Goal: Task Accomplishment & Management: Use online tool/utility

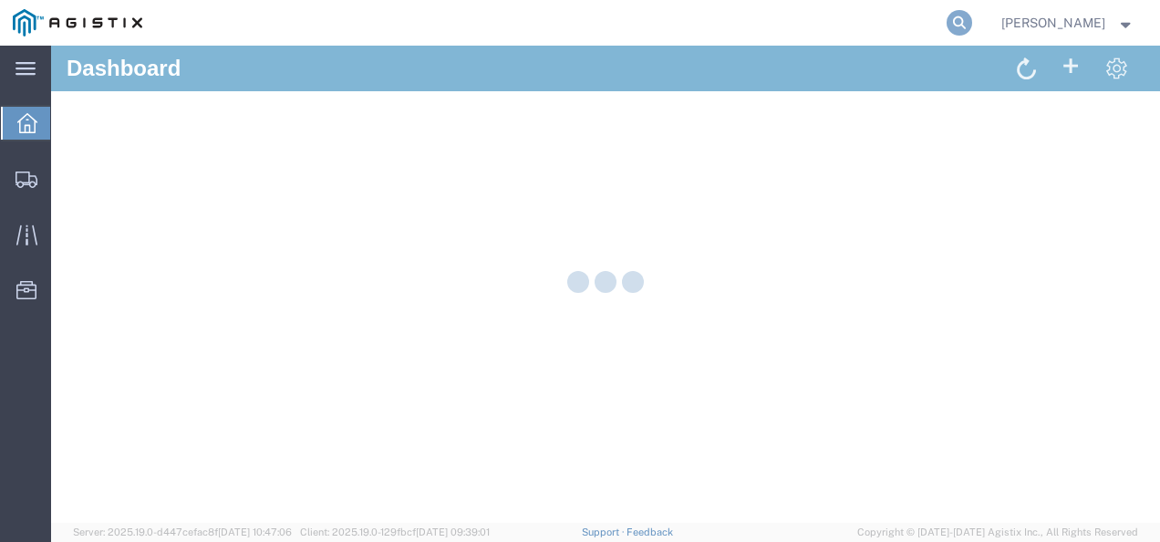
click at [972, 18] on icon at bounding box center [960, 23] width 26 height 26
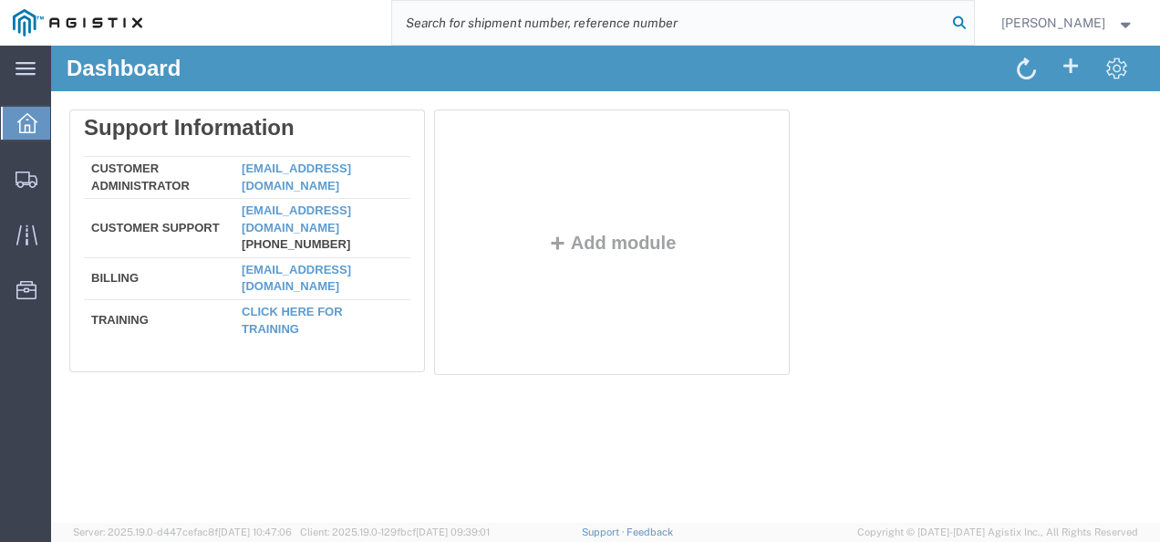
paste input "56838201"
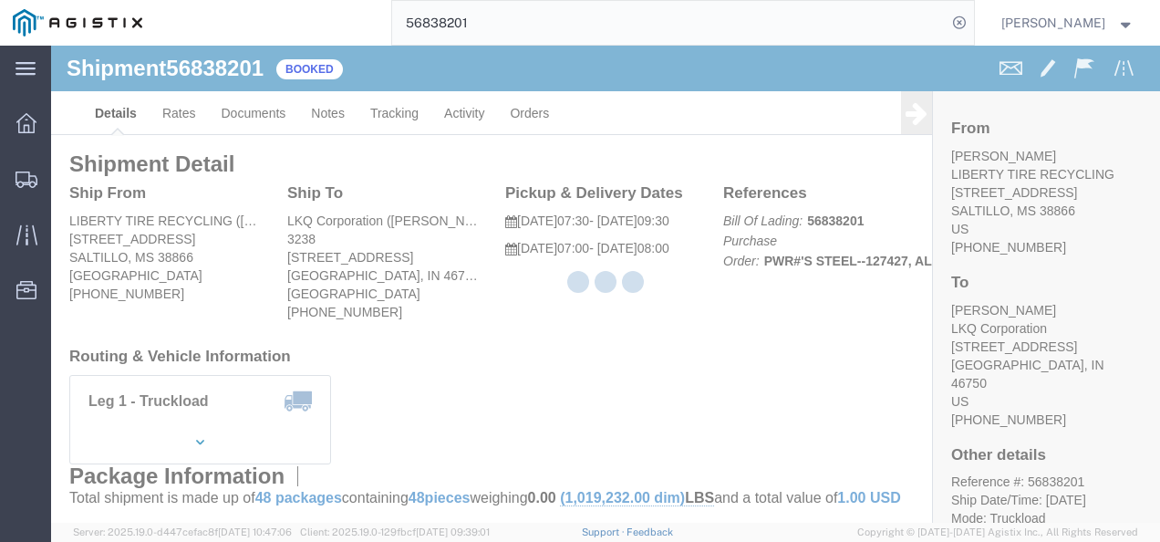
click at [584, 370] on div at bounding box center [605, 284] width 1109 height 477
drag, startPoint x: 584, startPoint y: 370, endPoint x: 611, endPoint y: 531, distance: 162.9
click at [576, 379] on div at bounding box center [605, 284] width 1109 height 477
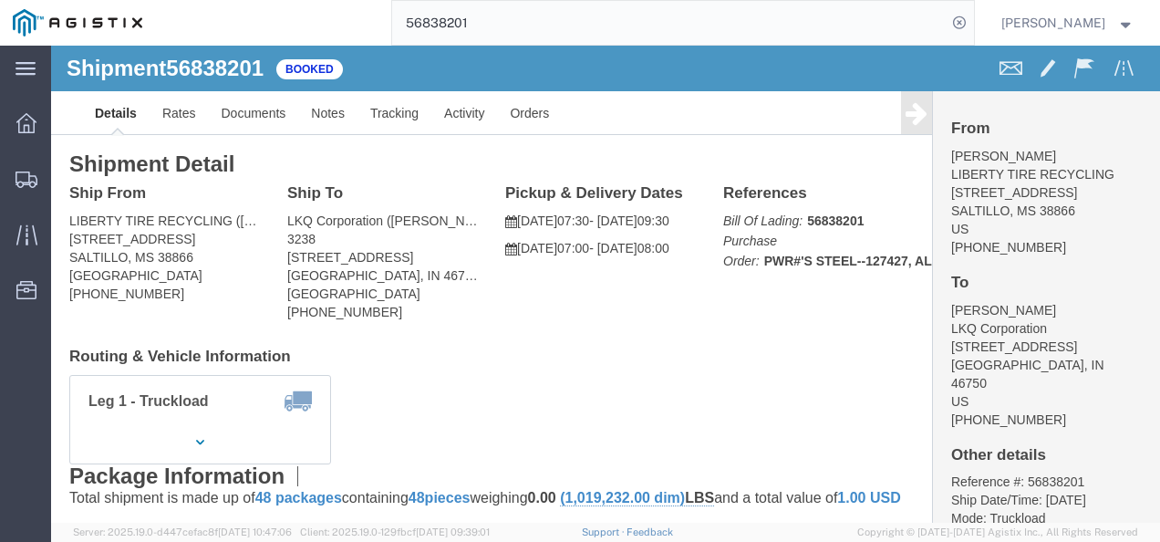
click div "Shipment Detail Ship From LIBERTY TIRE RECYCLING ([PERSON_NAME]) [STREET_ADDRES…"
drag, startPoint x: 138, startPoint y: 102, endPoint x: 400, endPoint y: 103, distance: 261.8
click div "Shipment Detail Ship From LIBERTY TIRE RECYCLING ([PERSON_NAME]) [STREET_ADDRES…"
drag, startPoint x: 722, startPoint y: 332, endPoint x: 537, endPoint y: 98, distance: 298.7
click div "Leg 1 - Truckload Vehicle 1: Standard Dry Van (53 Feet) Number of trucks: 1"
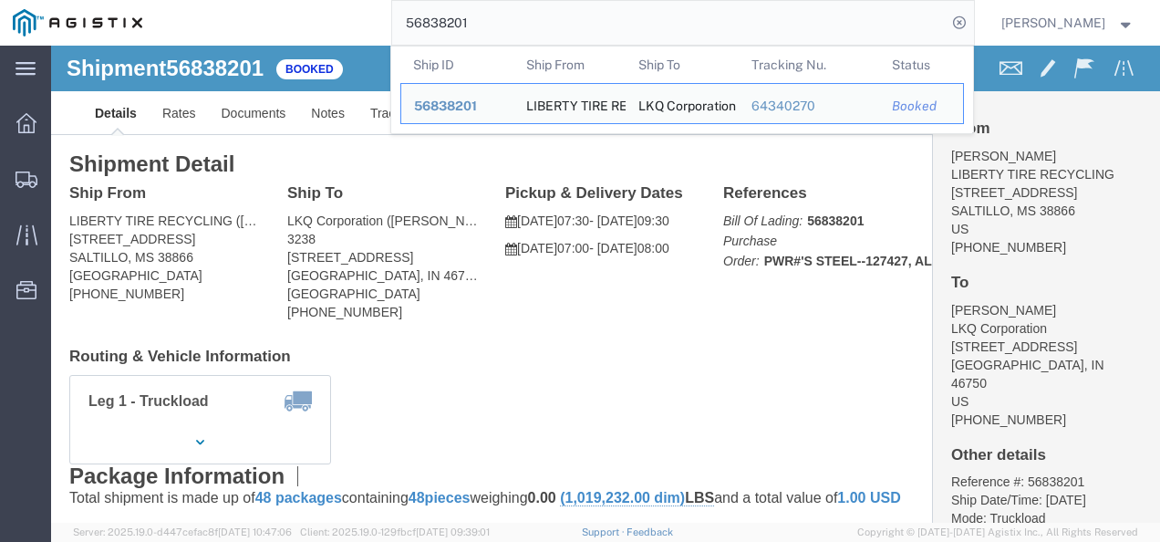
click at [518, 32] on input "56838201" at bounding box center [669, 23] width 555 height 44
click at [518, 31] on input "56838201" at bounding box center [669, 23] width 555 height 44
paste input "60698"
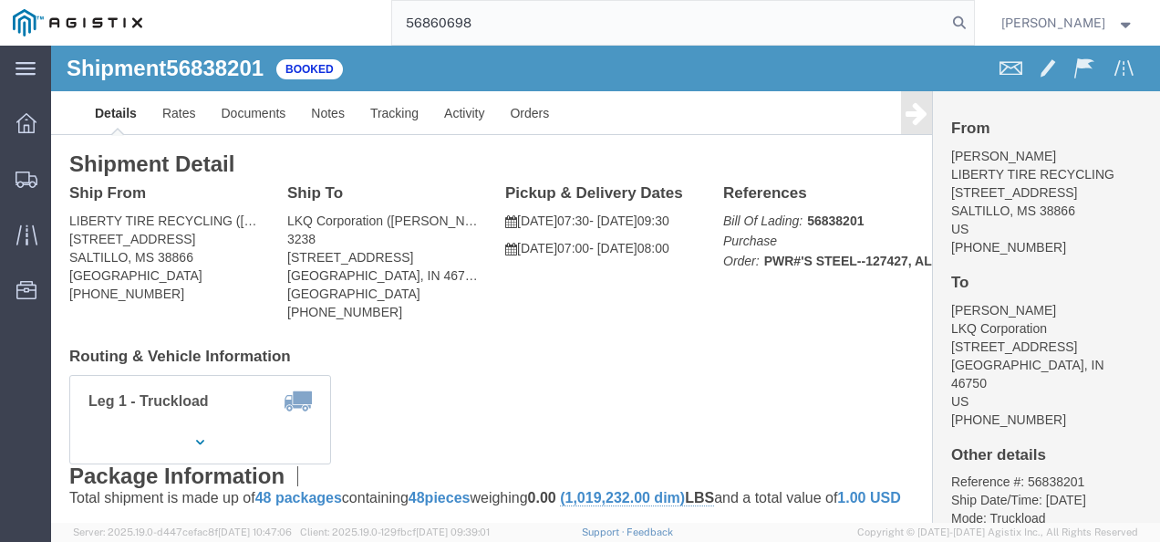
type input "56860698"
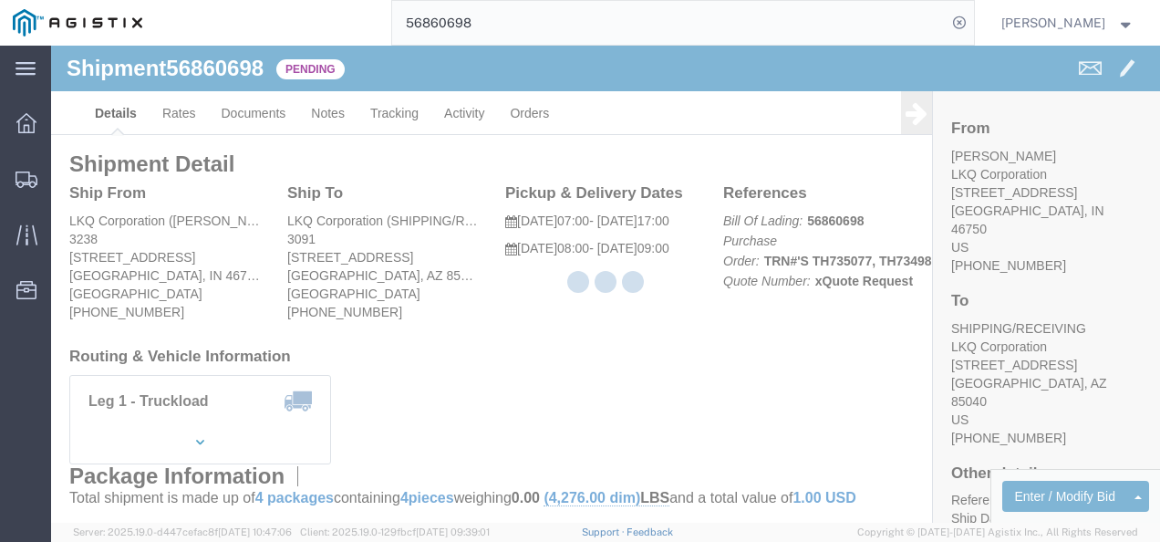
click at [529, 338] on div at bounding box center [605, 284] width 1109 height 477
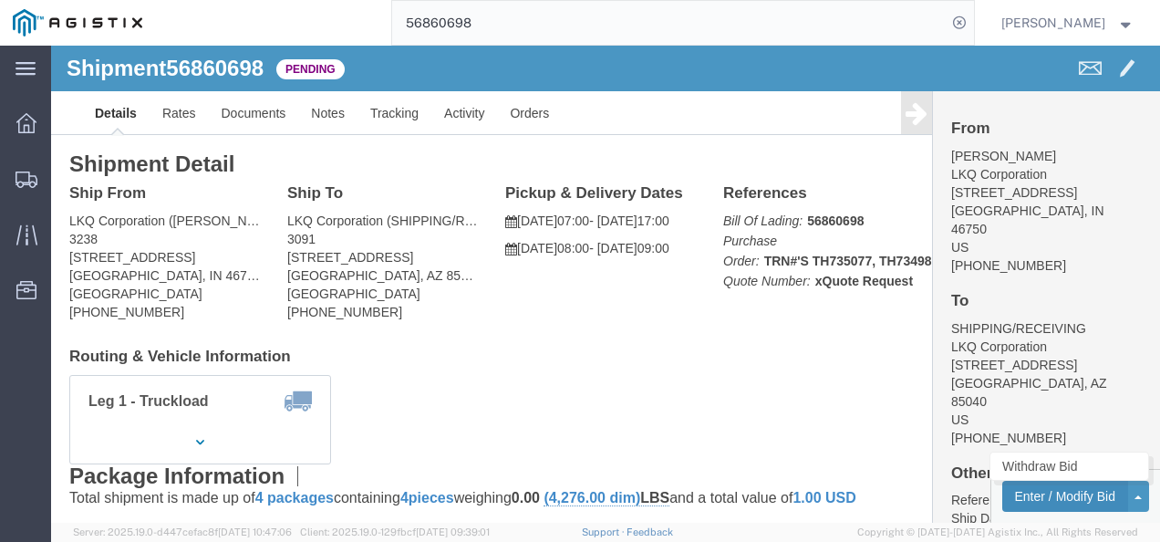
click button "Enter / Modify Bid"
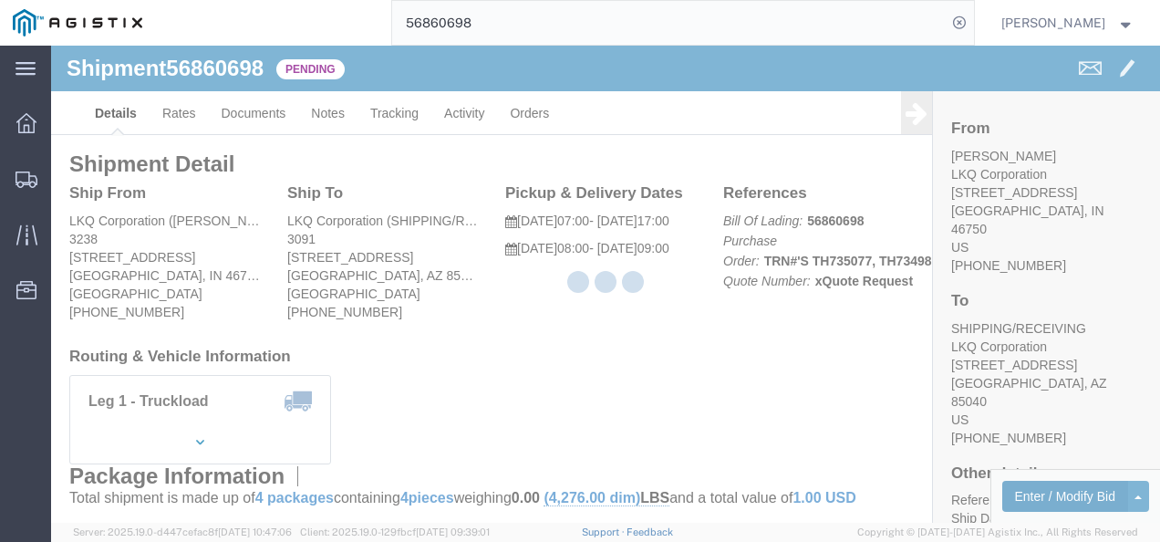
select select "4622"
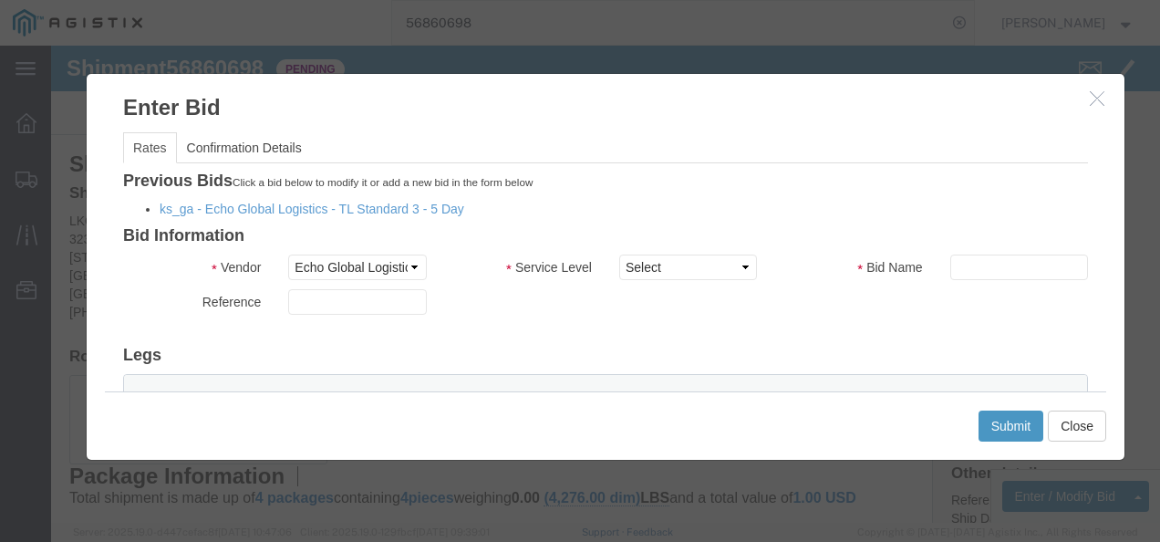
click small "Click a bid below to modify it or add a new bid in the form below"
click div "Previous Bids Click a bid below to modify it or add a new bid in the form below…"
click li "ks_ga - Echo Global Logistics - TL Standard 3 - 5 Day"
click link "ks_ga - Echo Global Logistics - TL Standard 3 - 5 Day"
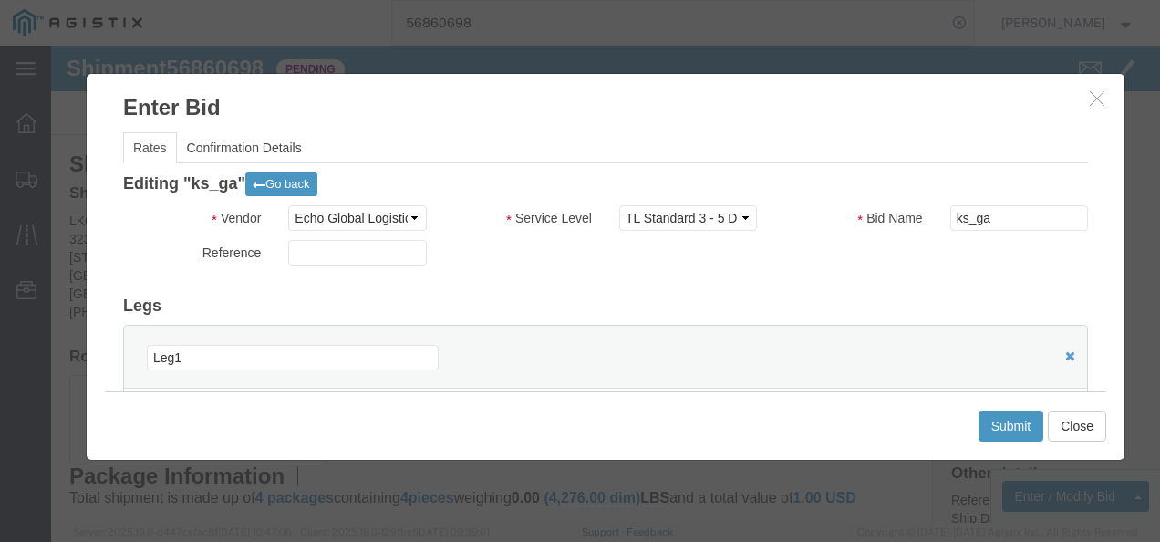
scroll to position [182, 0]
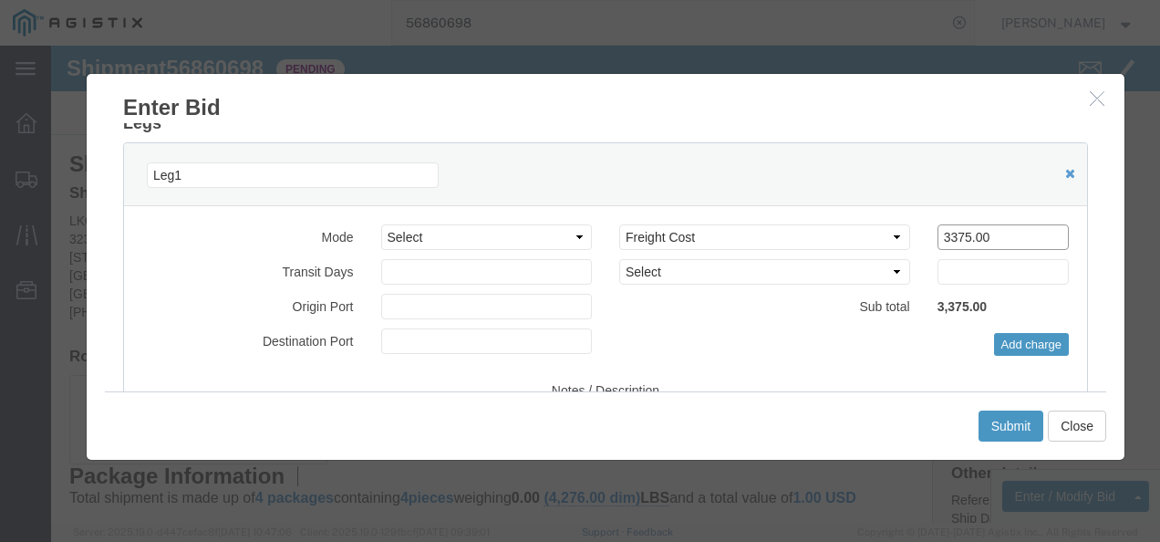
drag, startPoint x: 947, startPoint y: 186, endPoint x: 529, endPoint y: 157, distance: 418.8
click div "Leg1 Mode Select Air Less than Truckload Multi-Leg Ocean Freight Rail Small Par…"
type input "1500"
click button "Submit"
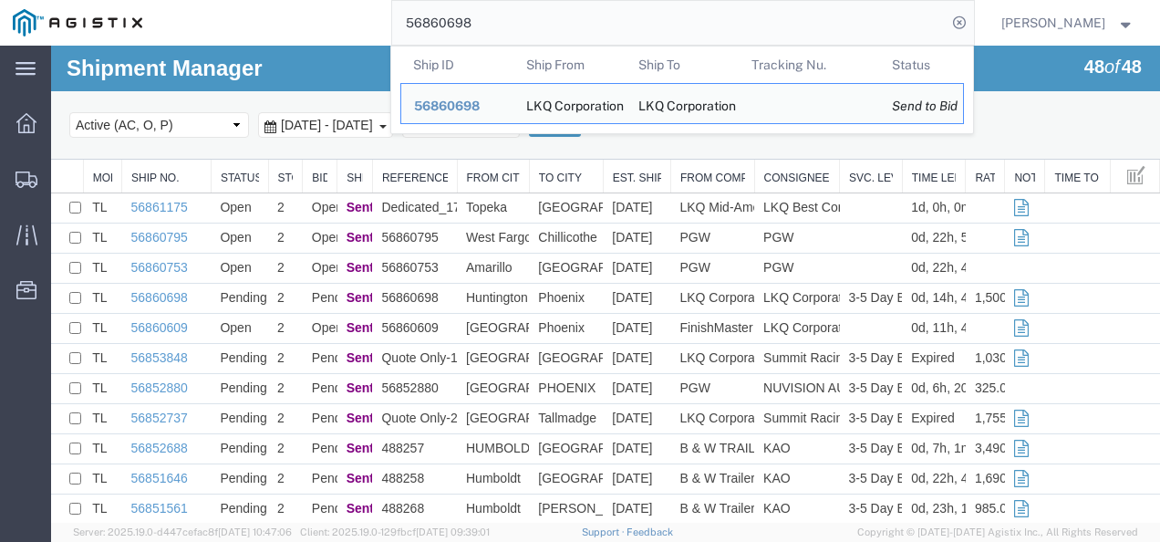
click at [628, 19] on input "56860698" at bounding box center [669, 23] width 555 height 44
paste input "09"
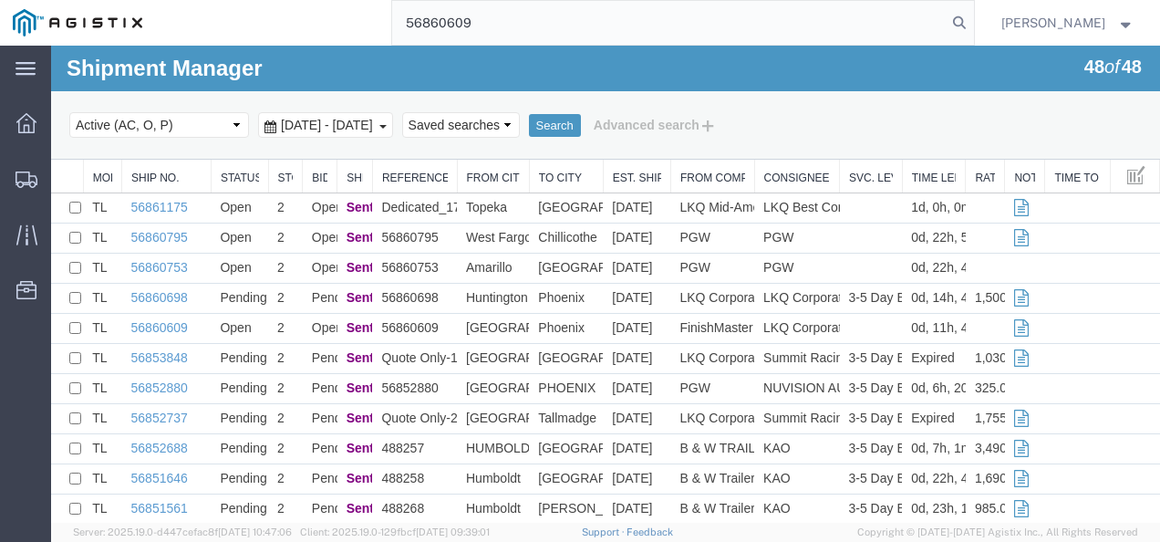
type input "56860609"
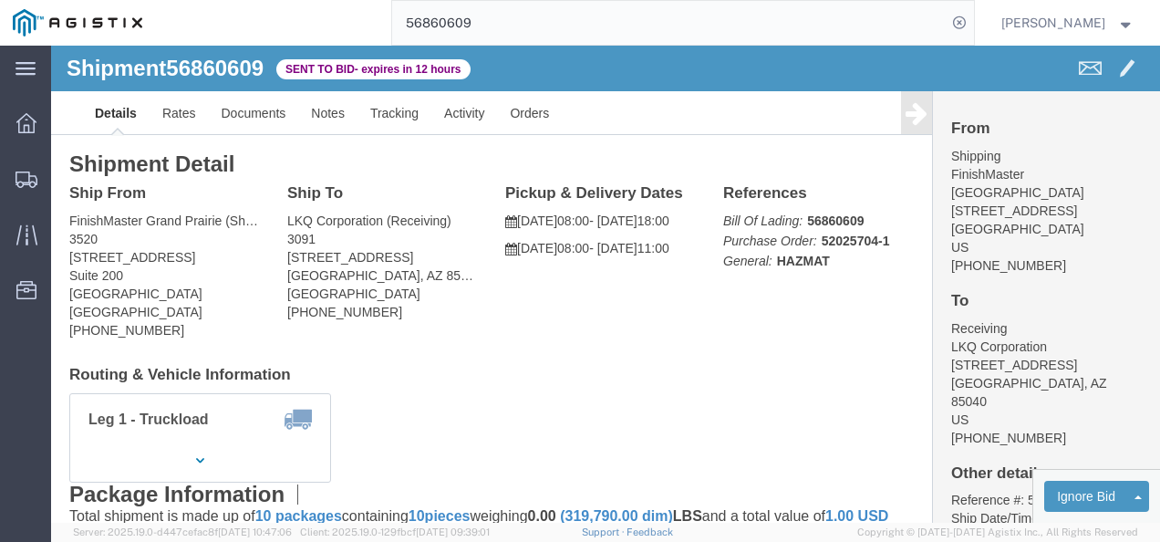
click div "Ship From FinishMaster [GEOGRAPHIC_DATA] (Shipping) 3520 [STREET_ADDRESS] [PHON…"
click link "Rates"
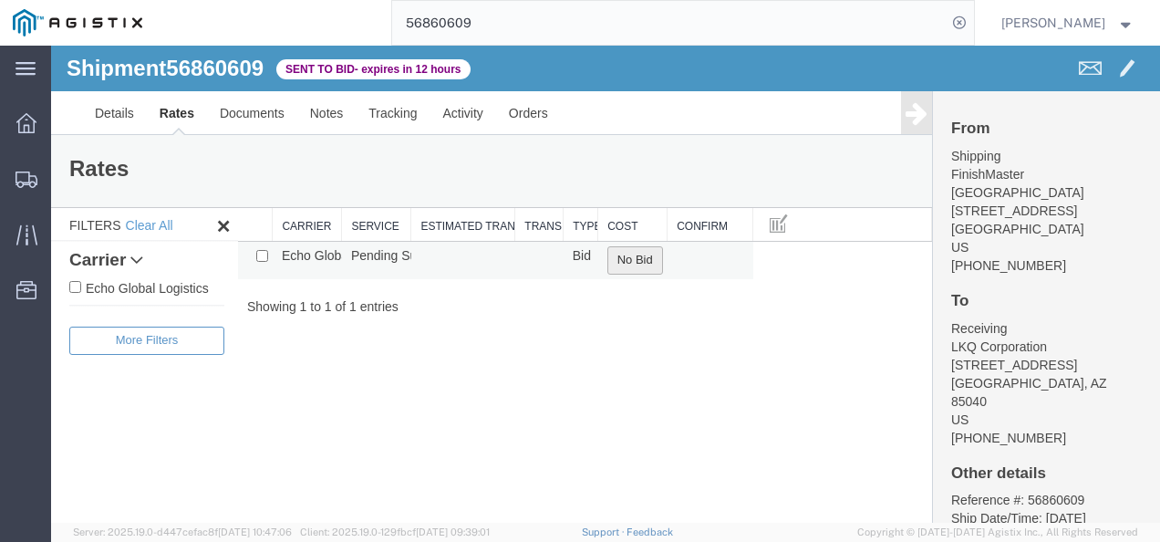
click at [649, 259] on button "No Bid" at bounding box center [636, 260] width 56 height 28
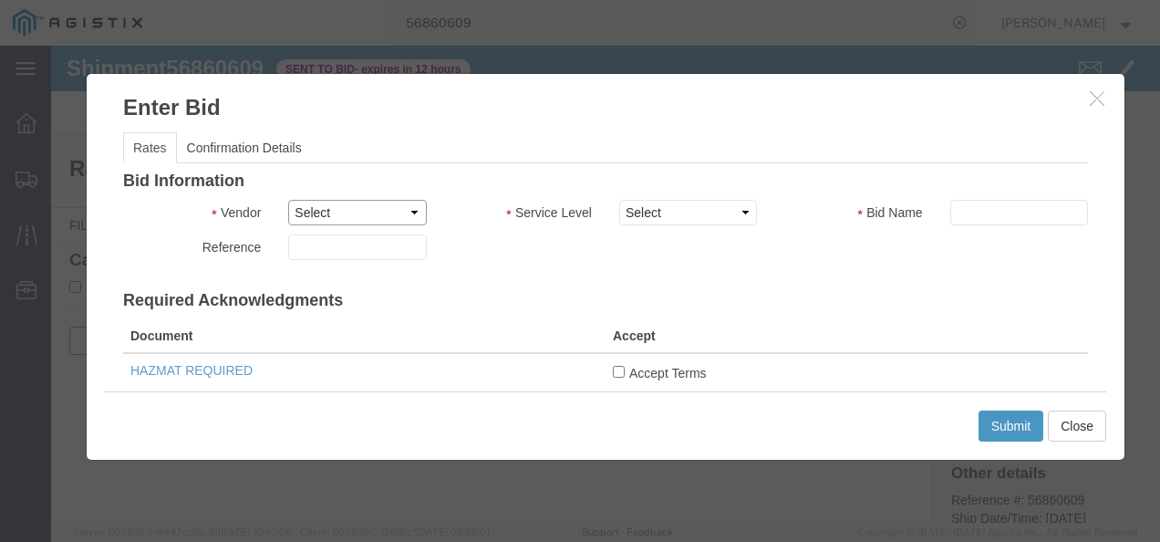
drag, startPoint x: 360, startPoint y: 203, endPoint x: 359, endPoint y: 227, distance: 24.6
click at [358, 204] on select "Select Echo Global Logistics" at bounding box center [357, 213] width 138 height 26
select select "4622"
click at [288, 200] on select "Select Echo Global Logistics" at bounding box center [357, 213] width 138 height 26
select select "13989"
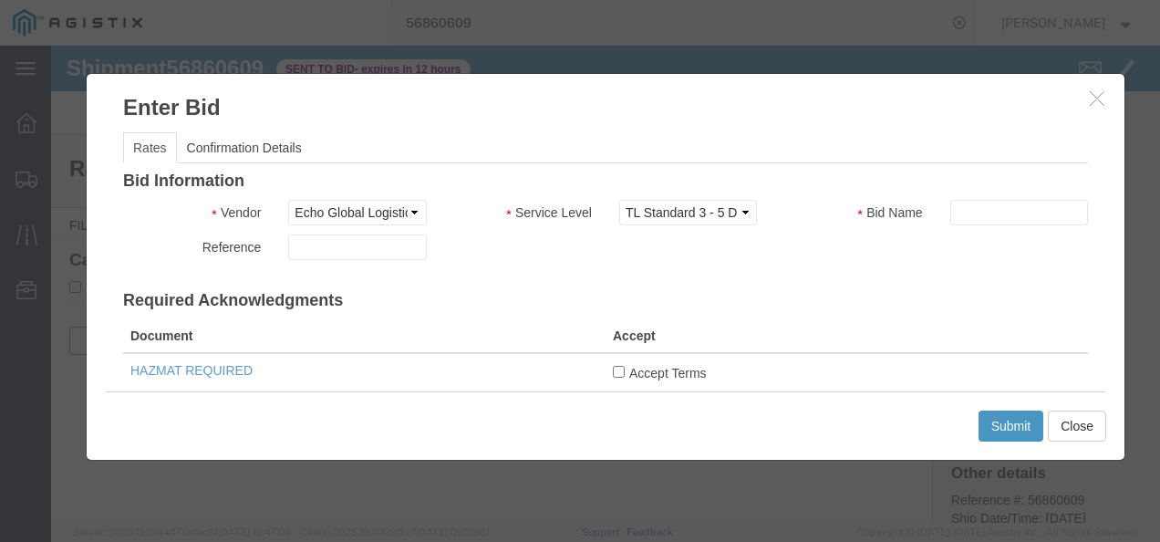
click at [619, 200] on select "Select Guaranteed Next Day LTL Standard 3-5 Day Rail TL Standard 3 - 5 Day" at bounding box center [688, 213] width 138 height 26
click at [890, 311] on div "Bid Information Vendor Select Echo Global Logistics Service Level Select Guaran…" at bounding box center [605, 535] width 965 height 727
drag, startPoint x: 614, startPoint y: 367, endPoint x: 689, endPoint y: 340, distance: 79.3
click at [613, 368] on input "Accept Terms" at bounding box center [619, 372] width 12 height 12
checkbox input "true"
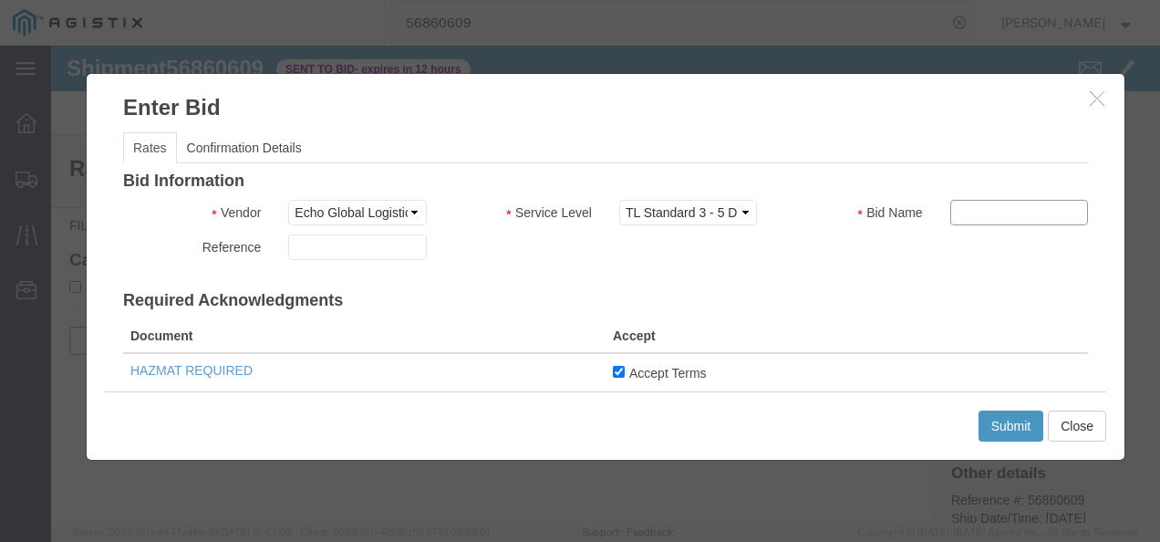
drag, startPoint x: 984, startPoint y: 219, endPoint x: 972, endPoint y: 254, distance: 37.5
click at [985, 219] on input "text" at bounding box center [1019, 213] width 138 height 26
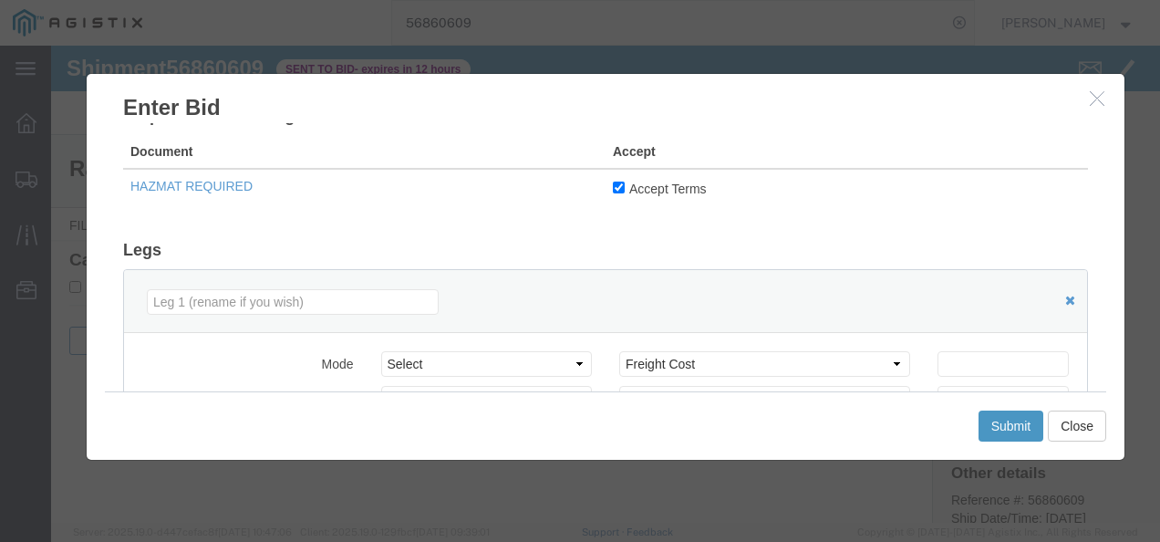
scroll to position [274, 0]
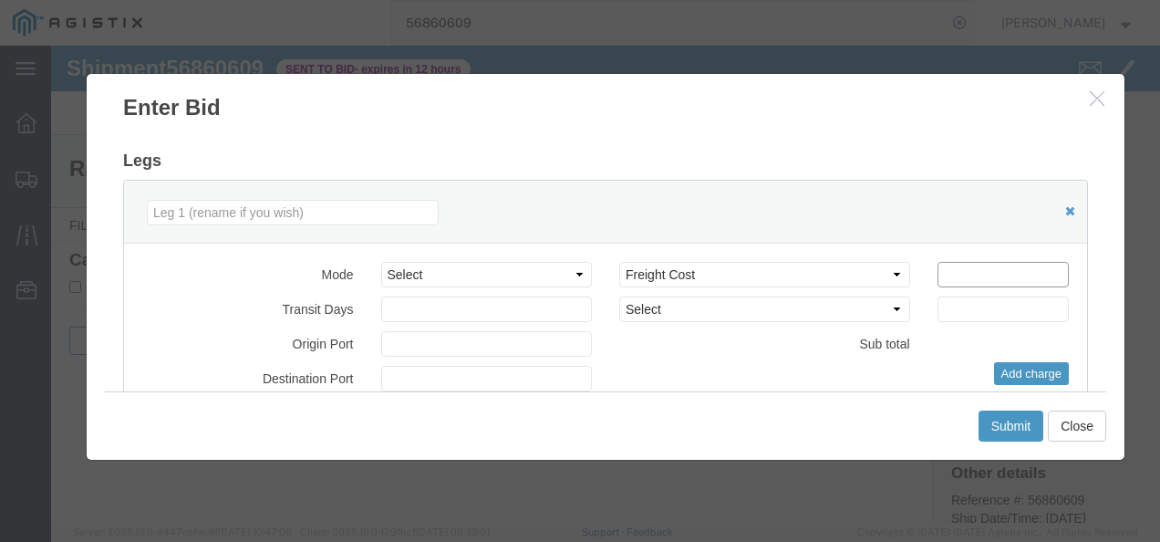
click at [985, 279] on input "number" at bounding box center [1003, 275] width 131 height 26
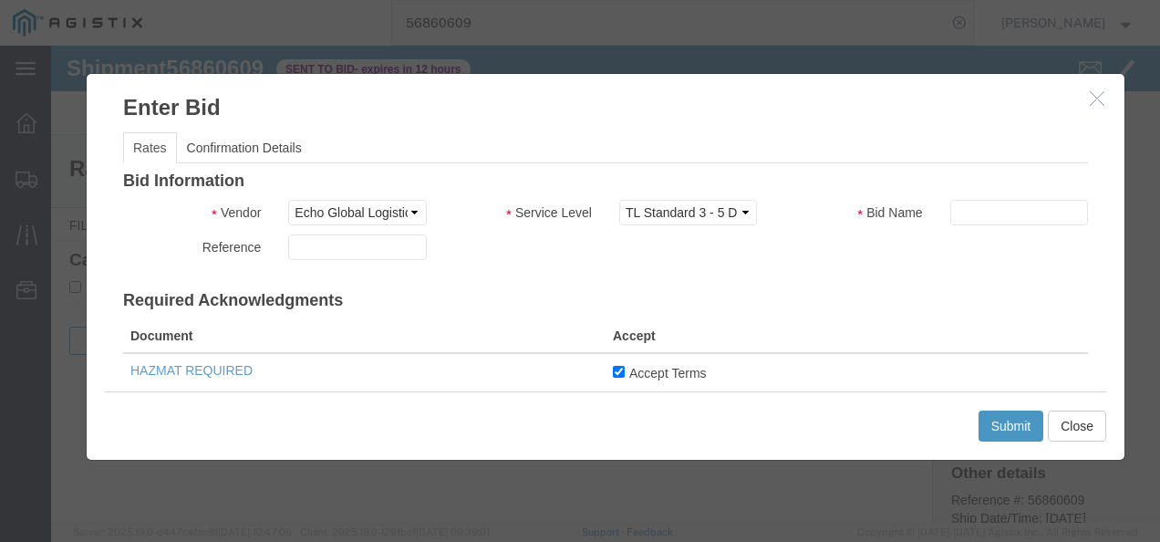
type input "1850"
click at [969, 200] on input "text" at bounding box center [1019, 213] width 138 height 26
type input "tzaz"
click at [1023, 436] on button "Submit" at bounding box center [1012, 425] width 66 height 31
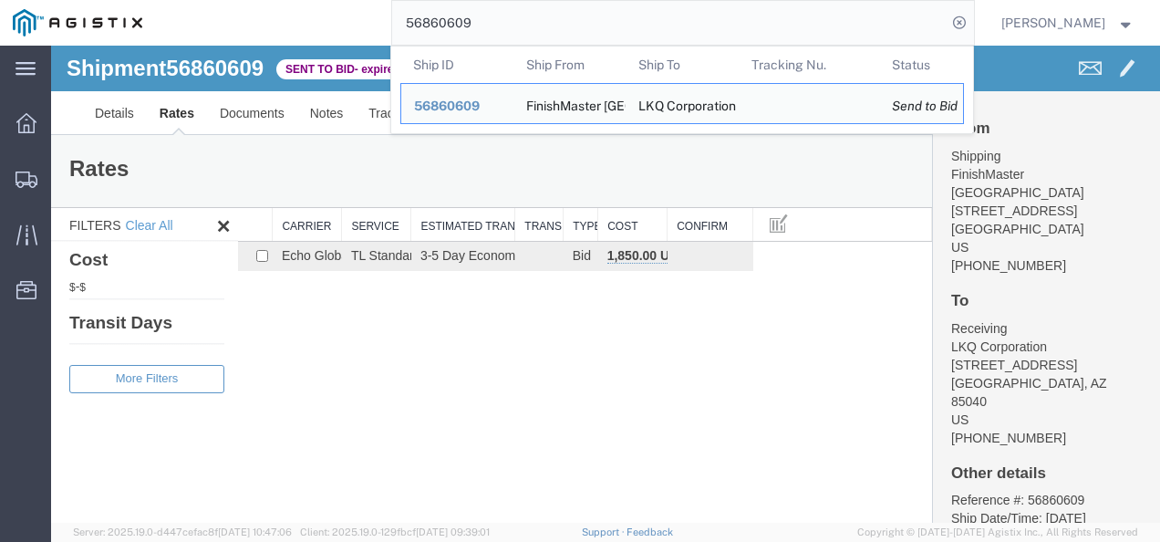
drag, startPoint x: 673, startPoint y: 26, endPoint x: 60, endPoint y: 24, distance: 613.0
click at [60, 25] on nav "56860609 Ship ID Ship From Ship To Tracking Nu. Status Ship ID 56860609 Ship Fr…" at bounding box center [587, 23] width 1148 height 46
paste input "38000"
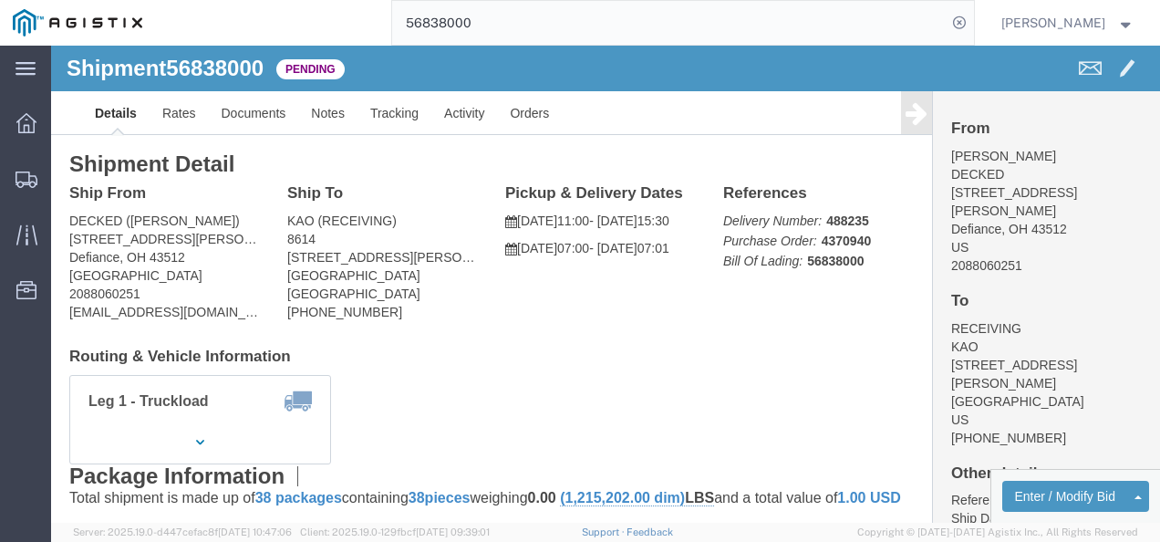
click div "Ship From DECKED ([PERSON_NAME]) [STREET_ADDRESS][PERSON_NAME] 2088060251 [EMAI…"
click h4 "Routing & Vehicle Information"
click link "Rates"
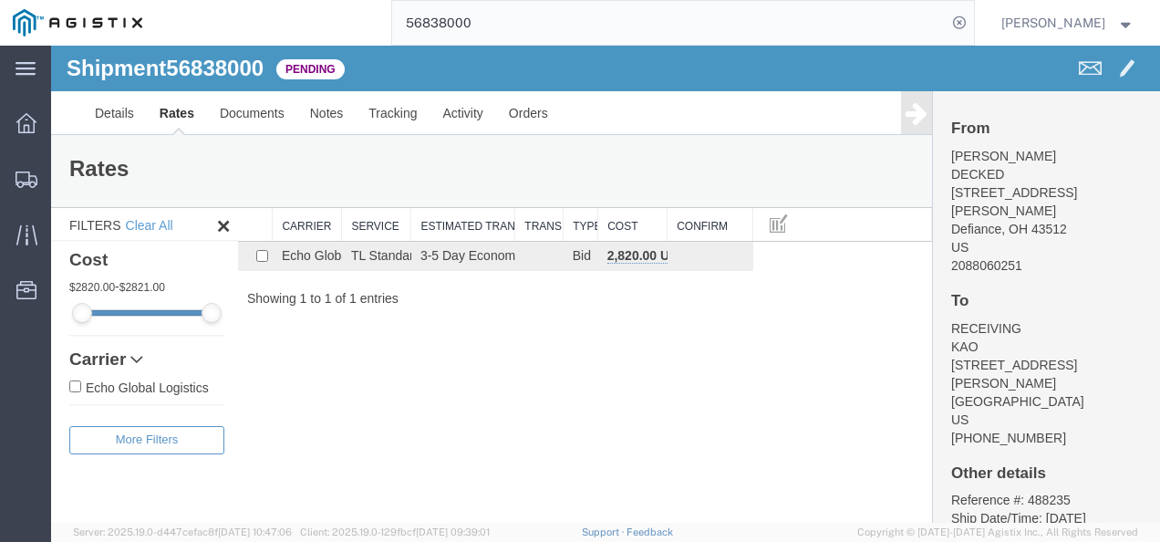
click at [441, 335] on div "Shipment 56838000 1 of 1 Pending Details Rates Documents Notes Tracking Activit…" at bounding box center [605, 284] width 1109 height 477
click at [111, 99] on link "Details" at bounding box center [114, 113] width 65 height 44
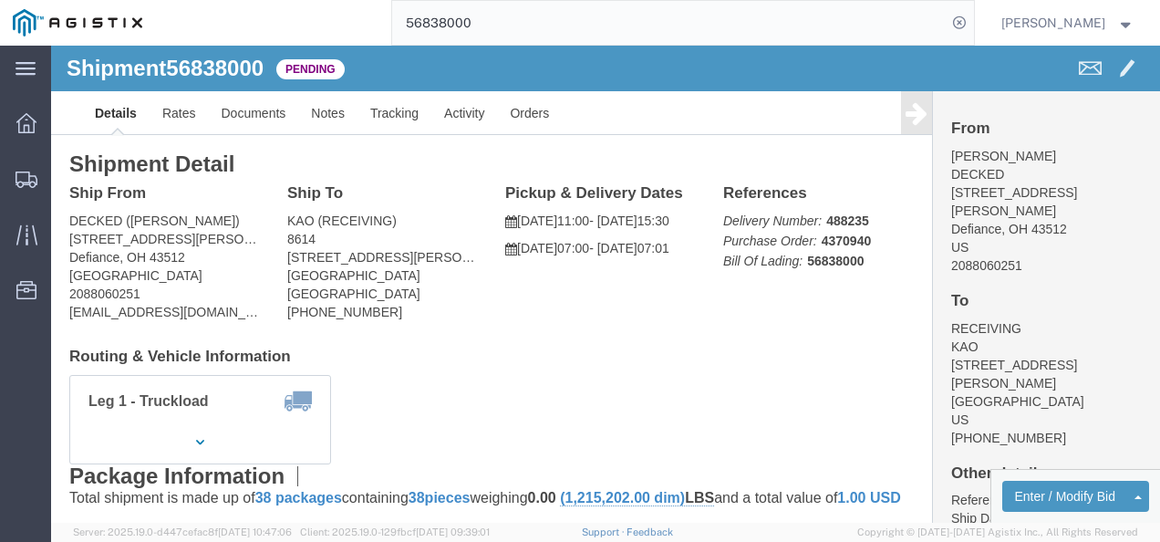
click div "Shipment Detail Ship From DECKED ([PERSON_NAME]) [STREET_ADDRESS][PERSON_NAME] …"
click h4 "Routing & Vehicle Information"
click link "Rates"
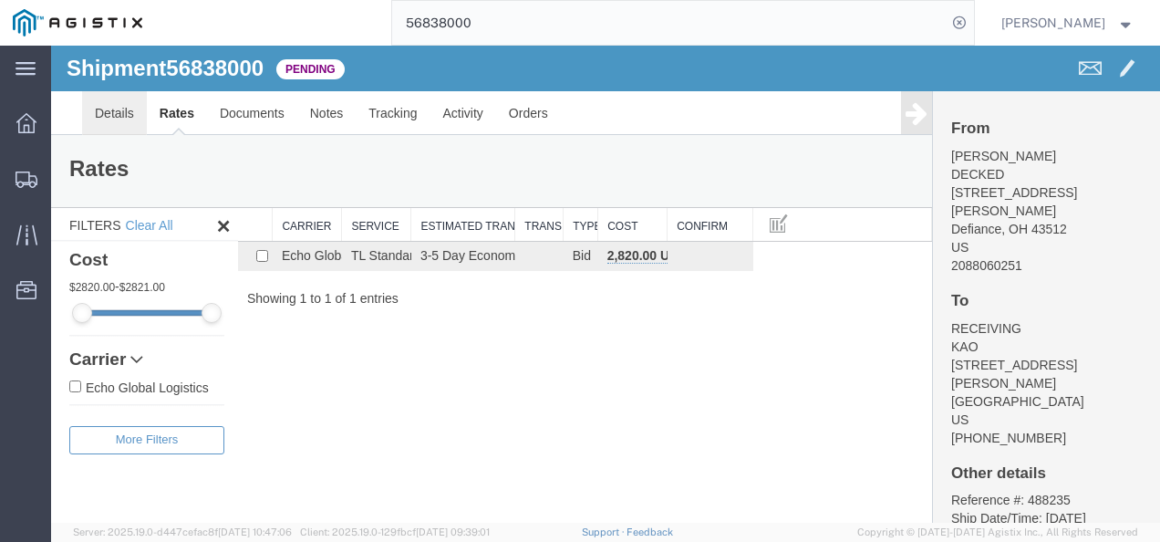
click at [106, 95] on link "Details" at bounding box center [114, 113] width 65 height 44
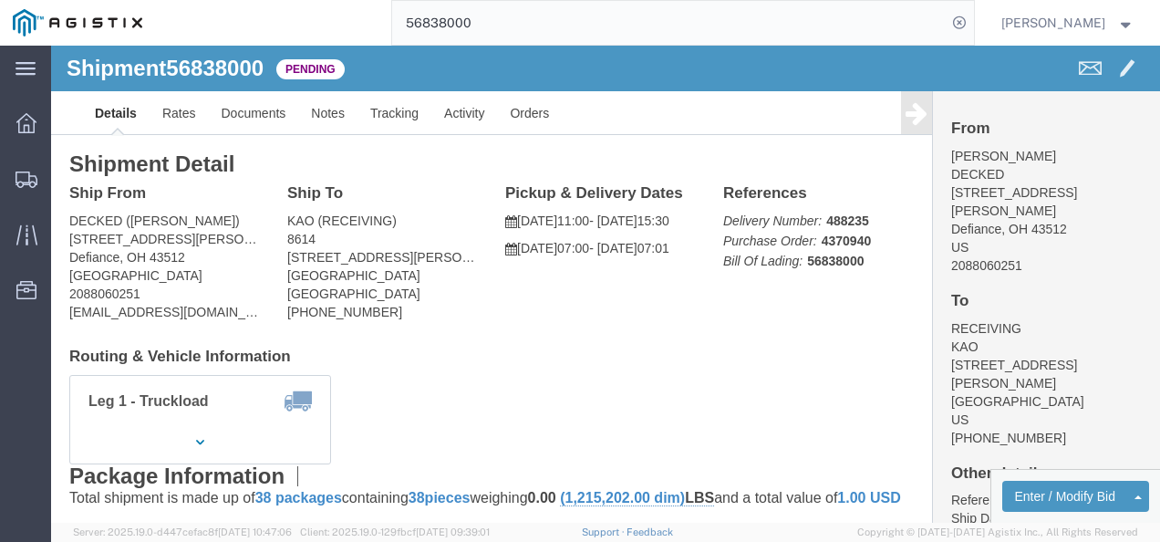
click div "Shipment Detail Ship From DECKED ([PERSON_NAME]) [STREET_ADDRESS][PERSON_NAME] …"
click link "Notes"
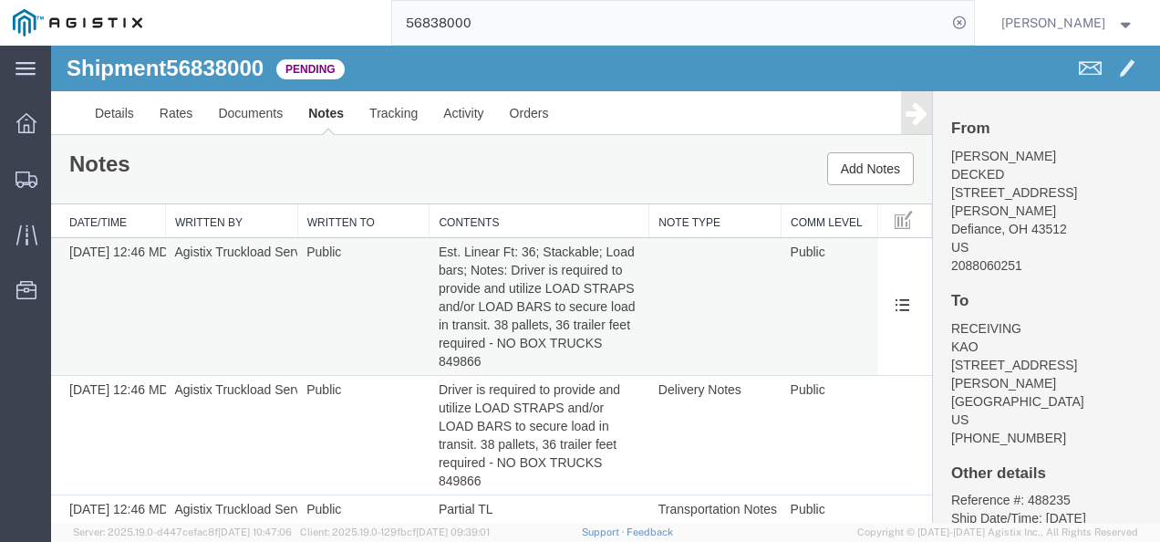
click at [378, 290] on td "Public" at bounding box center [363, 307] width 132 height 138
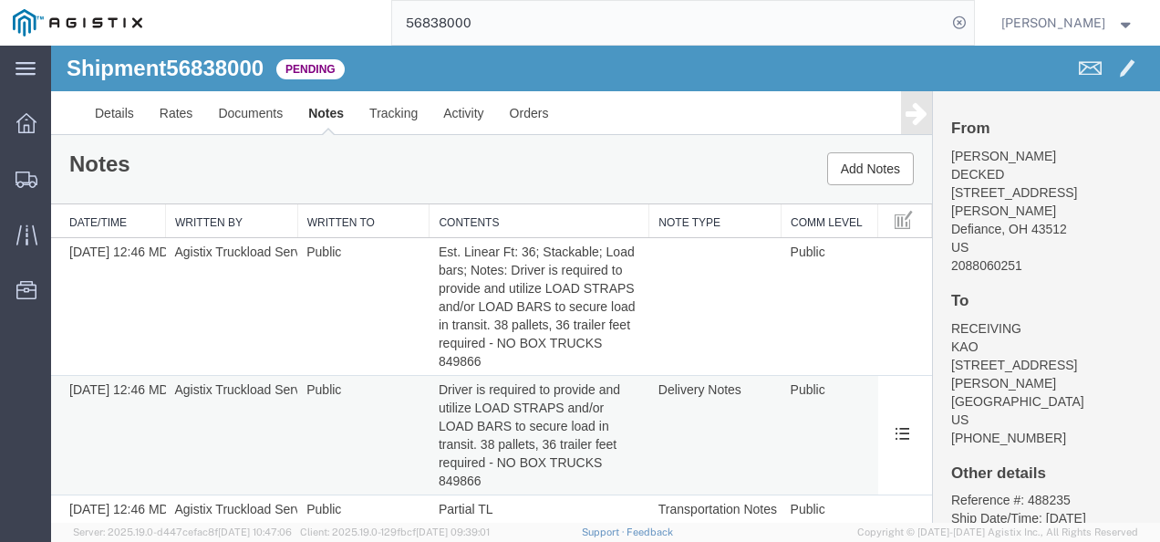
click at [368, 441] on td "Public" at bounding box center [363, 435] width 132 height 119
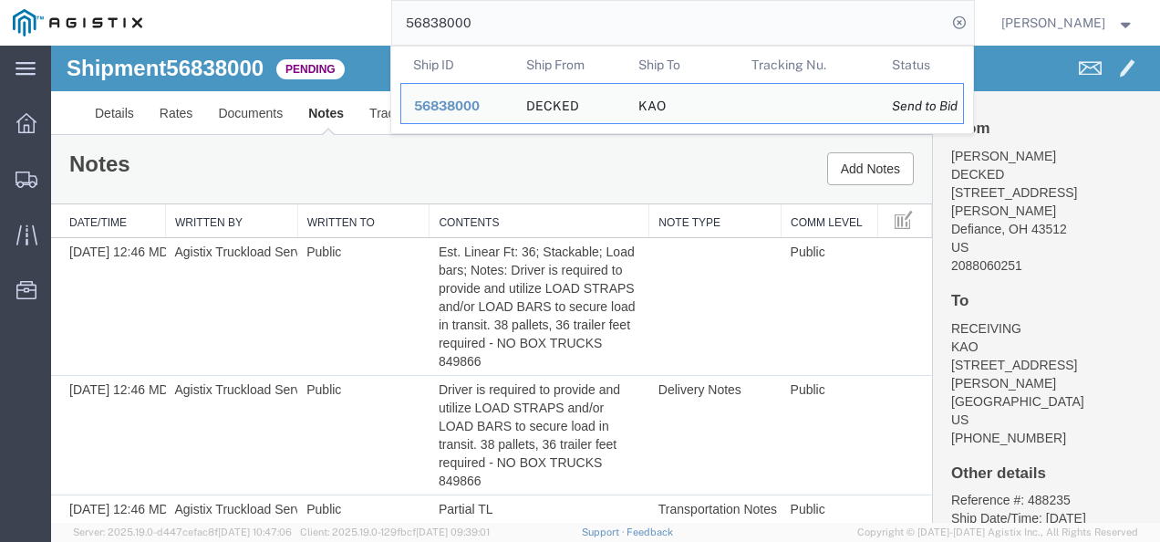
click at [524, 31] on input "56838000" at bounding box center [669, 23] width 555 height 44
click at [525, 30] on input "56838000" at bounding box center [669, 23] width 555 height 44
paste input "60609"
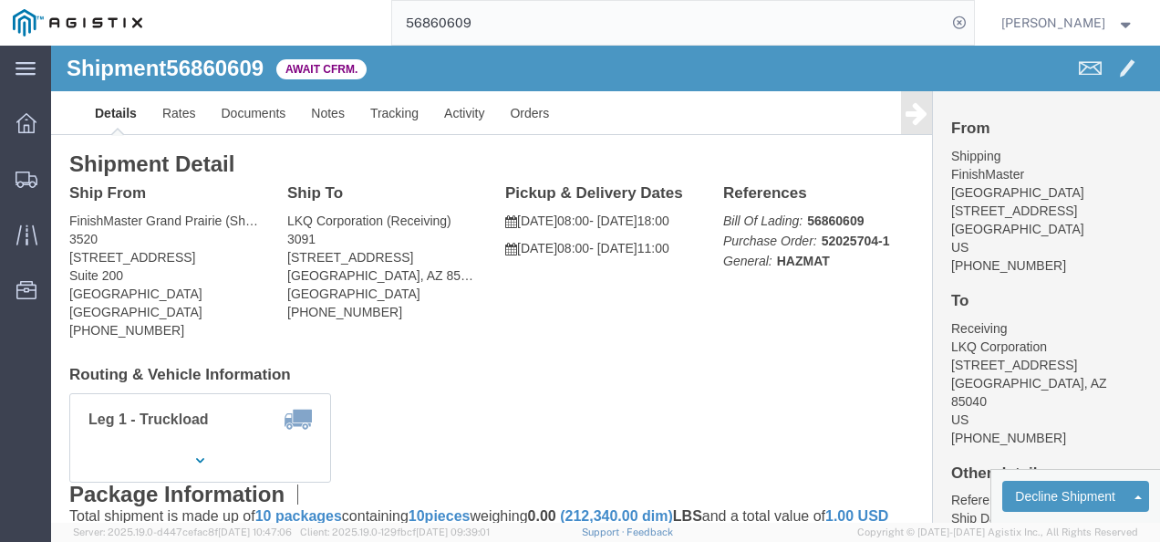
click div "Leg 1 - Truckload Vehicle 1: Standard Dry Van (53 Feet) Number of trucks: 1"
click div "Shipment Detail Ship From FinishMaster [GEOGRAPHIC_DATA] (Shipping) 3520 [STREE…"
click link "Rates"
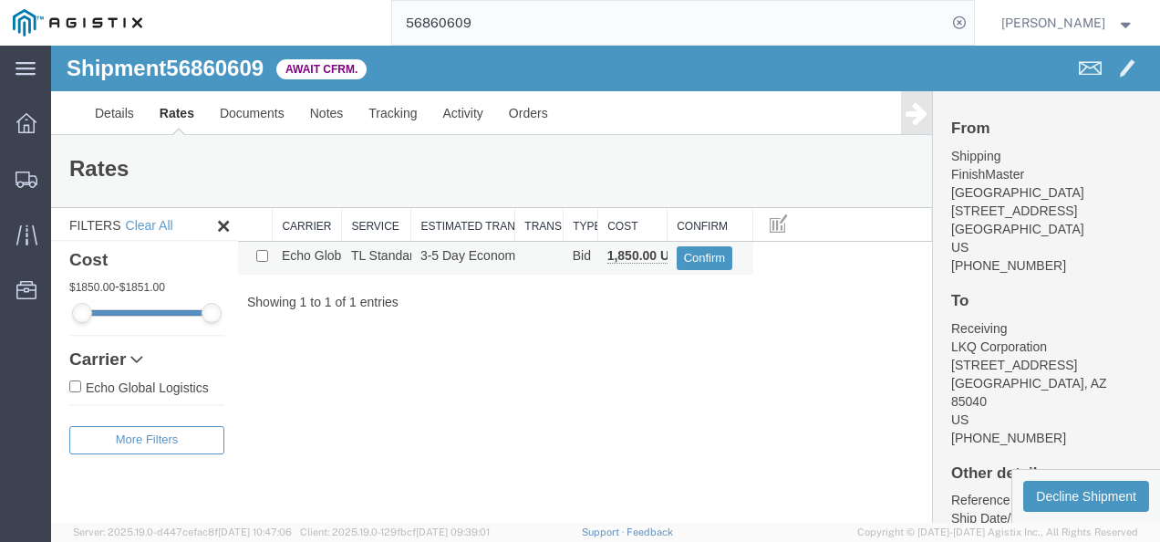
drag, startPoint x: 594, startPoint y: 370, endPoint x: 526, endPoint y: 254, distance: 134.9
click at [592, 369] on div "Shipment 56860609 1 of 1 Await Cfrm. Details Rates Documents Notes Tracking Act…" at bounding box center [605, 284] width 1109 height 477
click at [212, 62] on span "56860609" at bounding box center [215, 68] width 98 height 25
copy span "56860609"
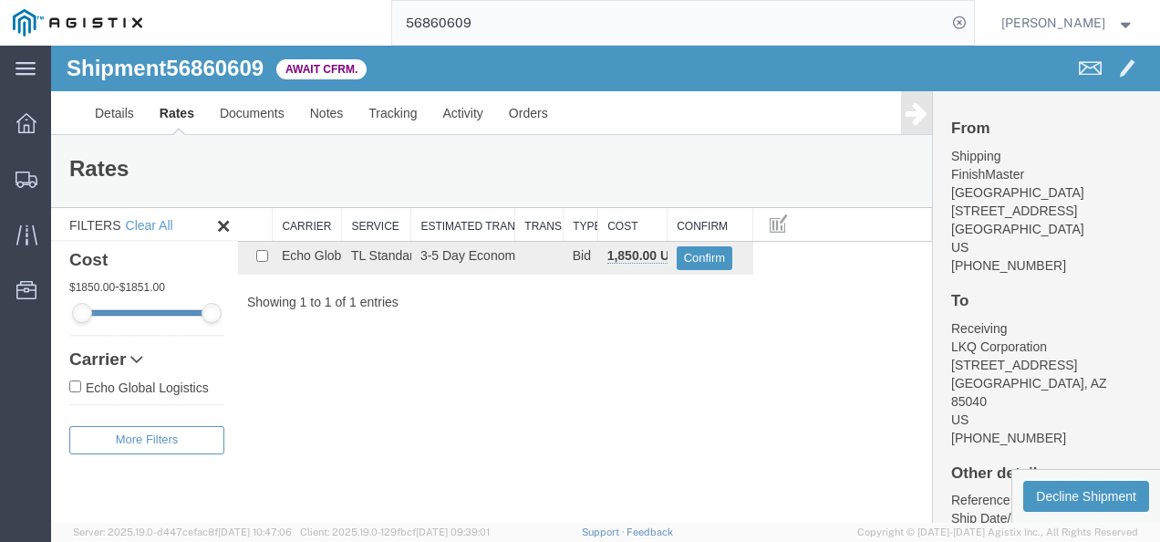
click at [796, 478] on div "Shipment 56860609 1 of 1 Await Cfrm. Details Rates Documents Notes Tracking Act…" at bounding box center [605, 284] width 1109 height 477
click at [561, 22] on input "56860609" at bounding box center [669, 23] width 555 height 44
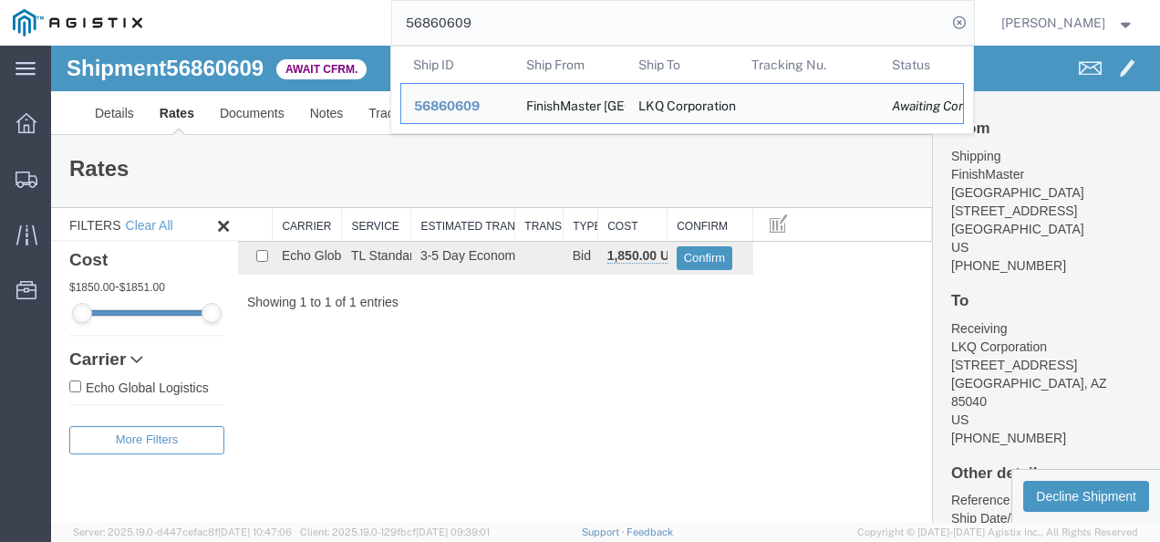
drag, startPoint x: 561, startPoint y: 22, endPoint x: 532, endPoint y: 71, distance: 57.3
click at [532, 46] on form "56860609 Ship ID Ship From Ship To Tracking Nu. Status Ship ID 56860609 Ship Fr…" at bounding box center [683, 23] width 584 height 46
click at [532, 71] on th "Ship From" at bounding box center [569, 65] width 113 height 36
click at [538, 44] on input "56860609" at bounding box center [669, 23] width 555 height 44
click at [538, 42] on input "56860609" at bounding box center [669, 23] width 555 height 44
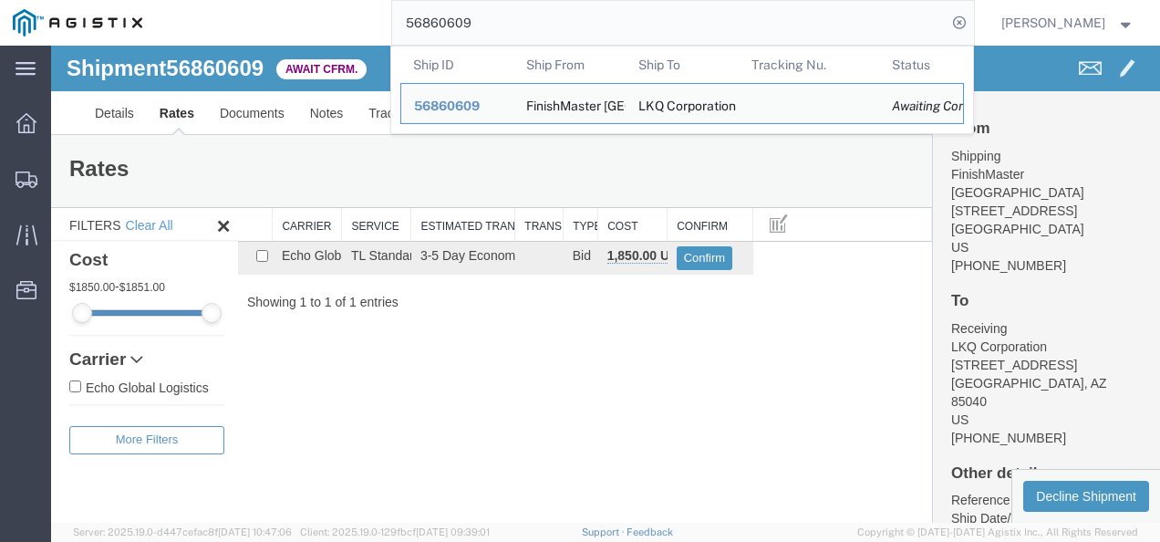
click at [538, 42] on input "56860609" at bounding box center [669, 23] width 555 height 44
paste input "6433082"
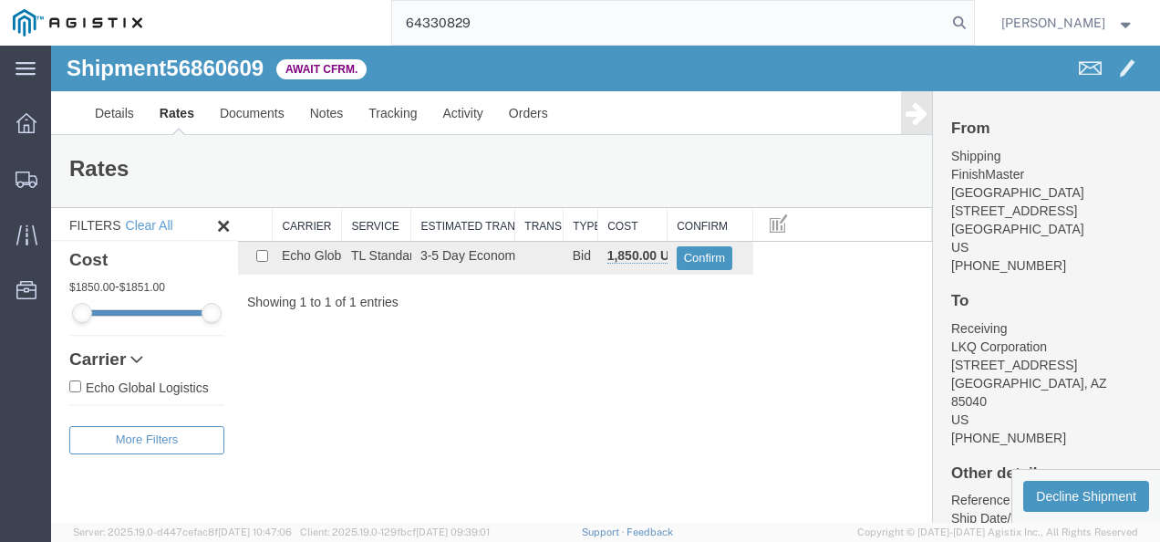
type input "64330829"
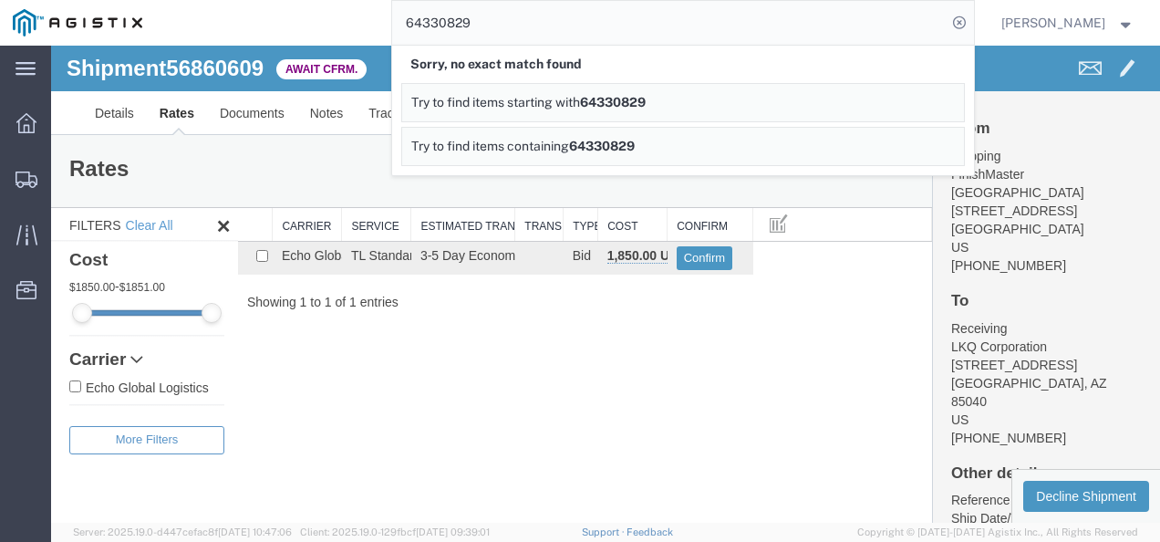
click at [392, 400] on div "Shipment 56860609 1 of 1 Await Cfrm. Details Rates Documents Notes Tracking Act…" at bounding box center [605, 284] width 1109 height 477
